Goal: Transaction & Acquisition: Download file/media

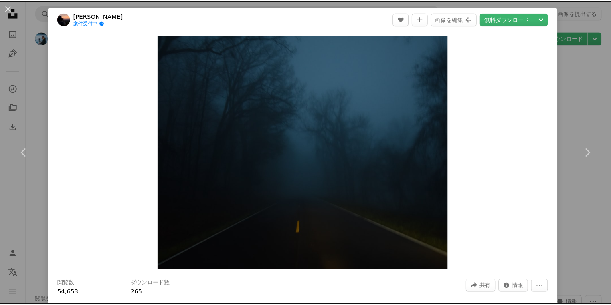
scroll to position [4361, 0]
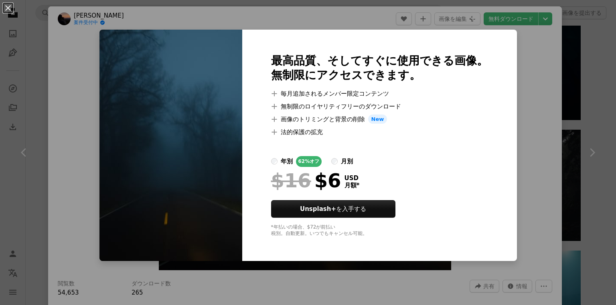
click at [506, 63] on div "An X shape 最高品質、そしてすぐに使用できる画像。 無制限にアクセスできます。 A plus sign 毎月追加されるメンバー限定コンテンツ A p…" at bounding box center [308, 152] width 616 height 305
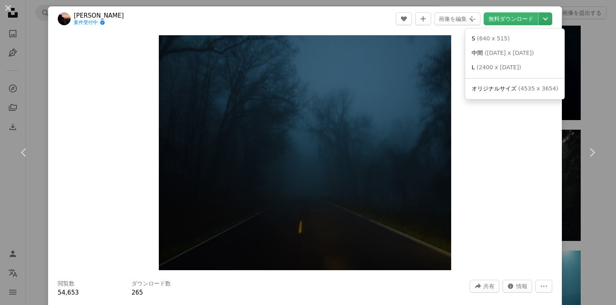
click at [544, 18] on icon "Chevron down" at bounding box center [545, 19] width 13 height 10
click at [507, 56] on span "( [DATE] x [DATE] )" at bounding box center [508, 53] width 49 height 6
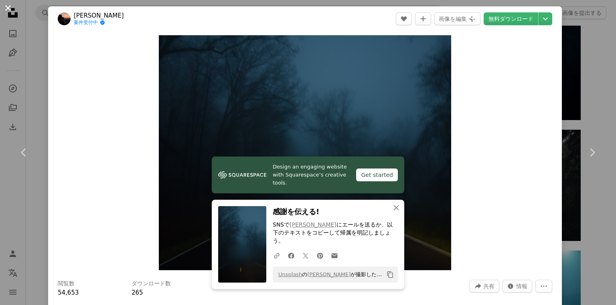
click at [8, 10] on button "An X shape" at bounding box center [8, 8] width 10 height 10
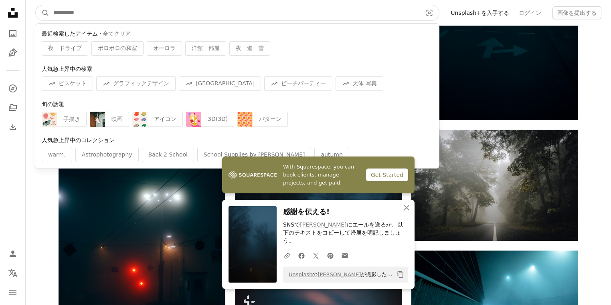
click at [77, 12] on input "サイト内でビジュアルを探す" at bounding box center [234, 12] width 370 height 15
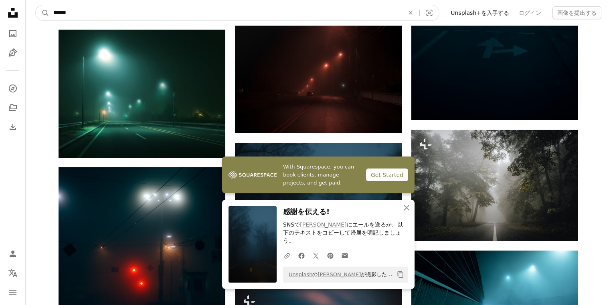
type input "****"
click button "A magnifying glass" at bounding box center [43, 12] width 14 height 15
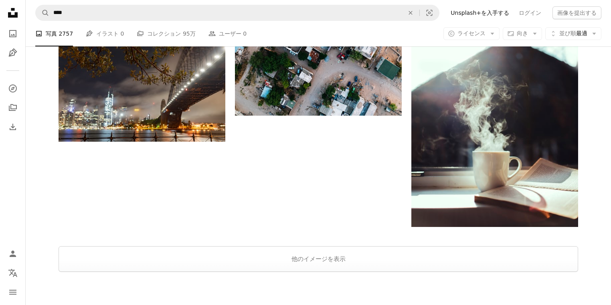
scroll to position [1197, 0]
